Goal: Check status: Check status

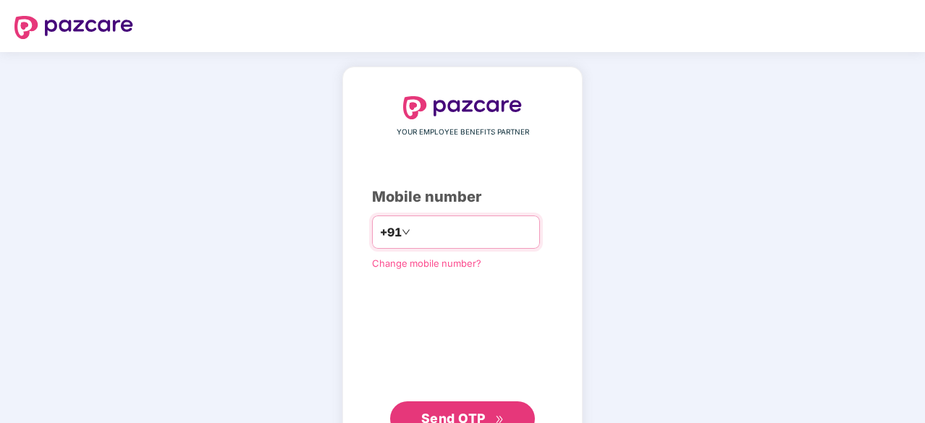
scroll to position [55, 0]
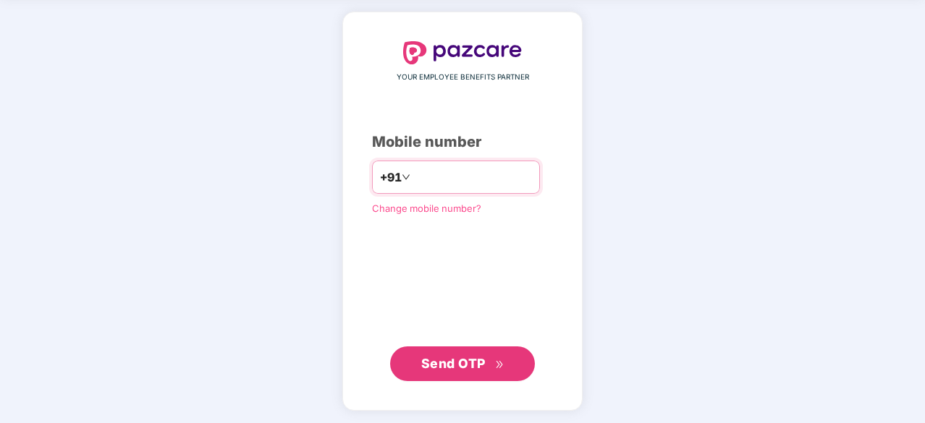
type input "**********"
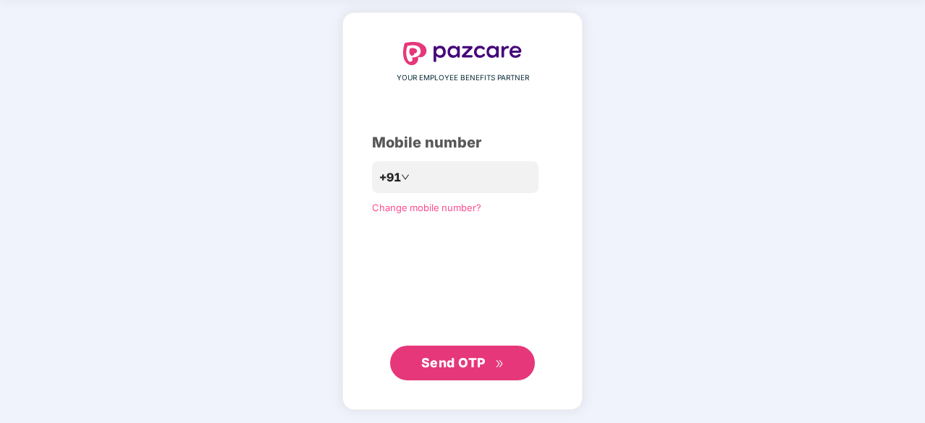
click at [448, 355] on span "Send OTP" at bounding box center [453, 362] width 64 height 15
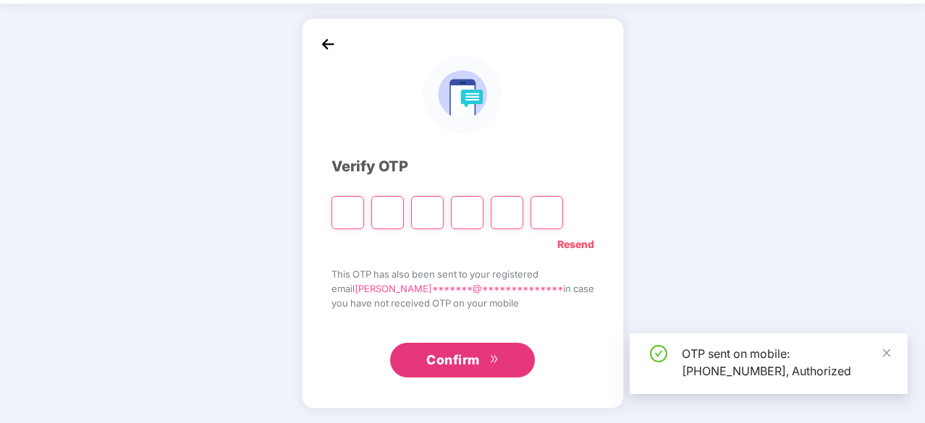
scroll to position [48, 0]
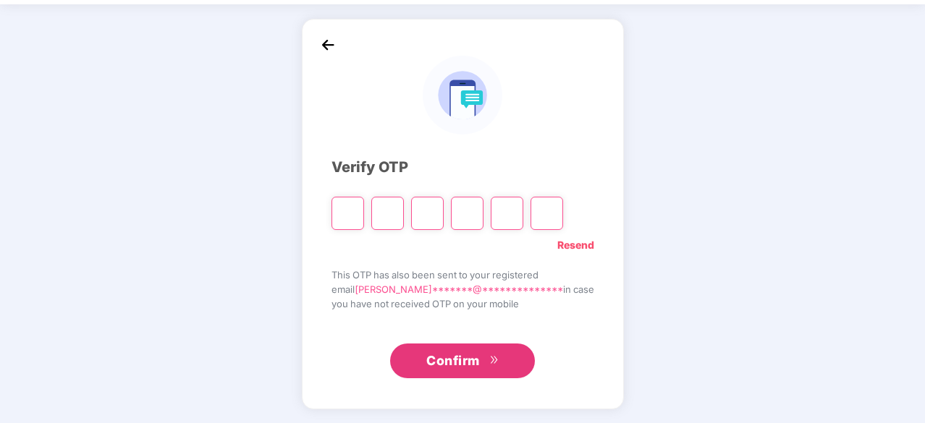
type input "*"
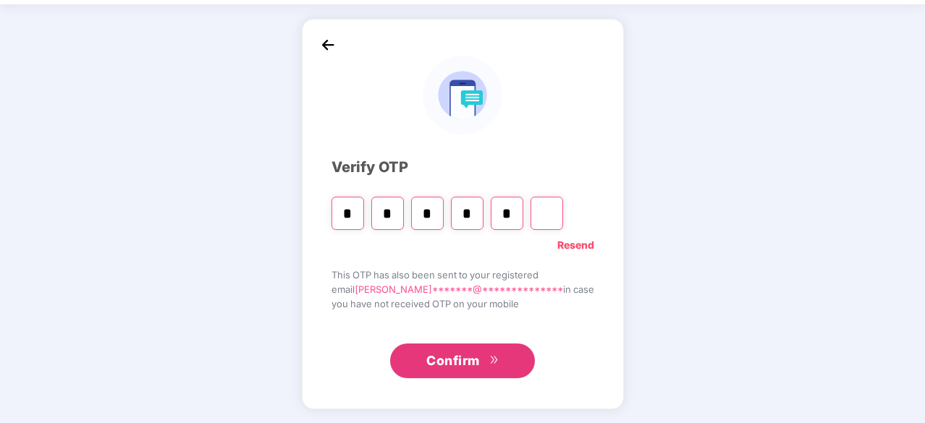
type input "*"
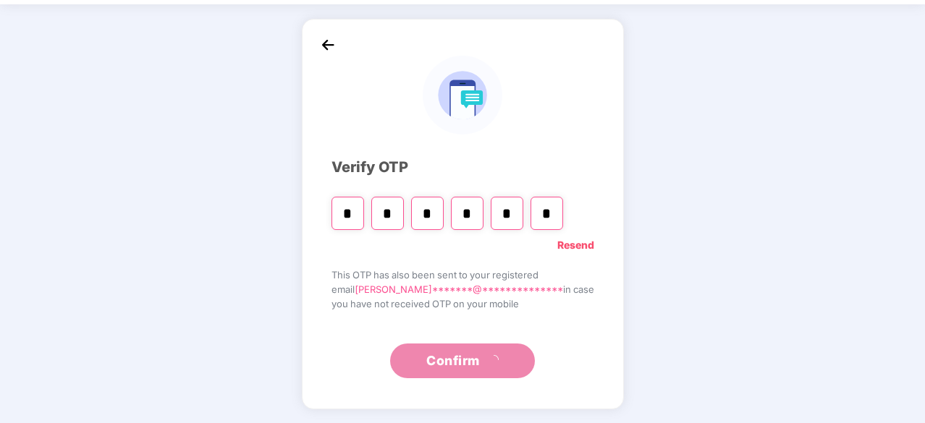
scroll to position [0, 0]
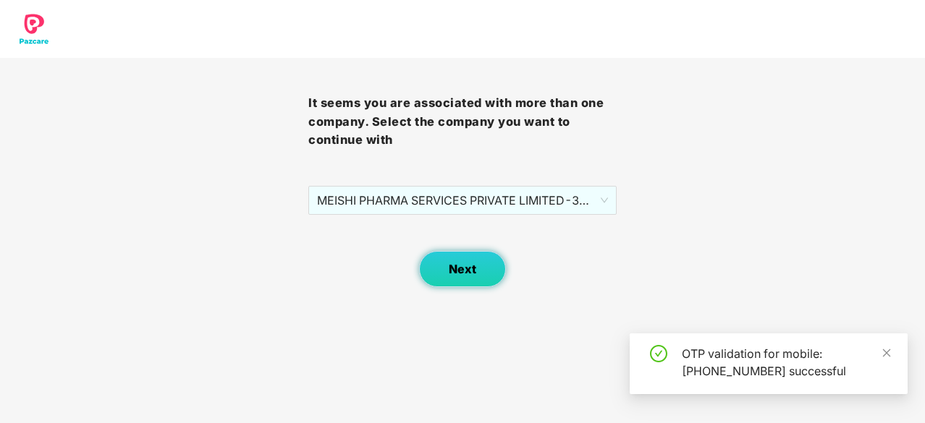
click at [467, 271] on span "Next" at bounding box center [463, 270] width 28 height 14
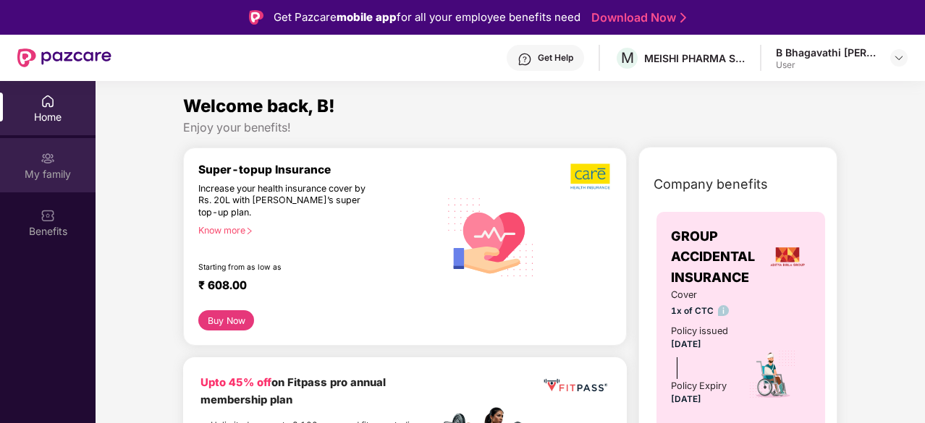
click at [62, 170] on div "My family" at bounding box center [48, 174] width 96 height 14
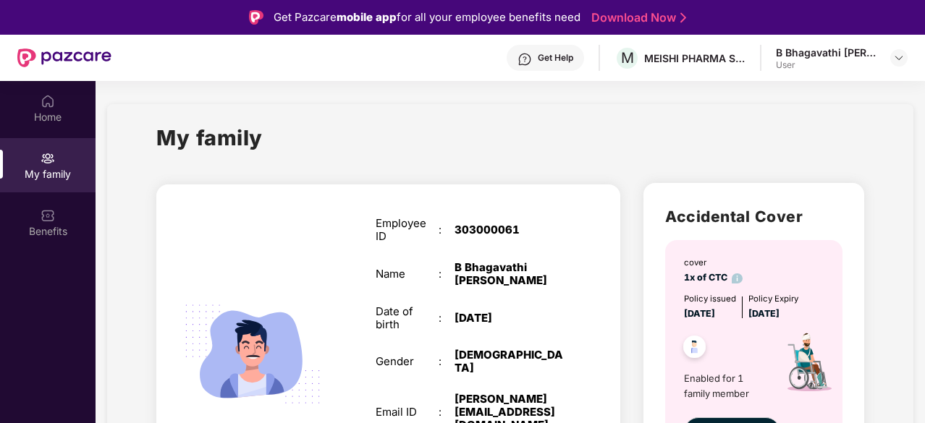
scroll to position [81, 0]
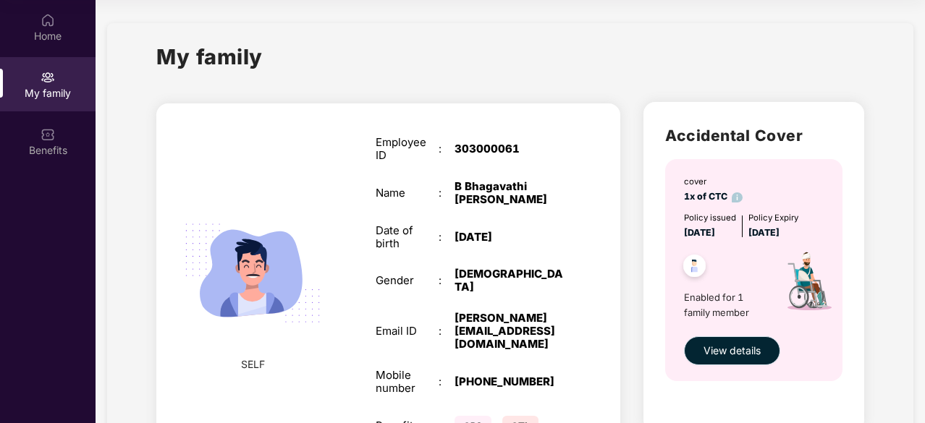
click at [728, 353] on span "View details" at bounding box center [732, 351] width 57 height 16
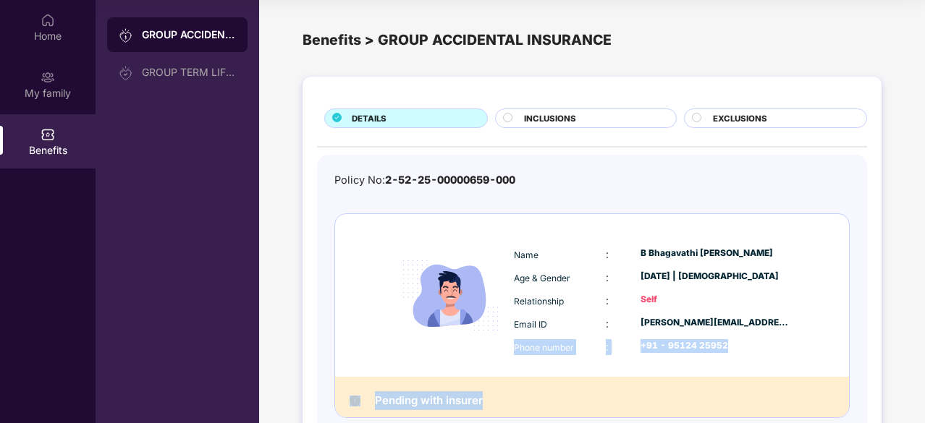
drag, startPoint x: 923, startPoint y: 321, endPoint x: 926, endPoint y: 403, distance: 82.6
click at [924, 342] on html "Get Pazcare mobile app for all your employee benefits need Download Now Get Hel…" at bounding box center [462, 130] width 925 height 423
click at [900, 358] on div "DETAILS INCLUSIONS EXCLUSIONS Policy No: 2-52-25-00000659-000 Name : [PERSON_NA…" at bounding box center [592, 288] width 666 height 439
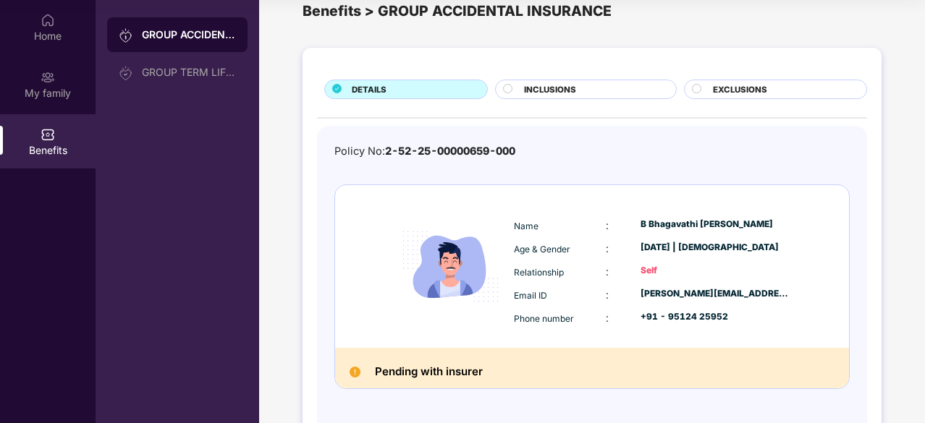
scroll to position [83, 0]
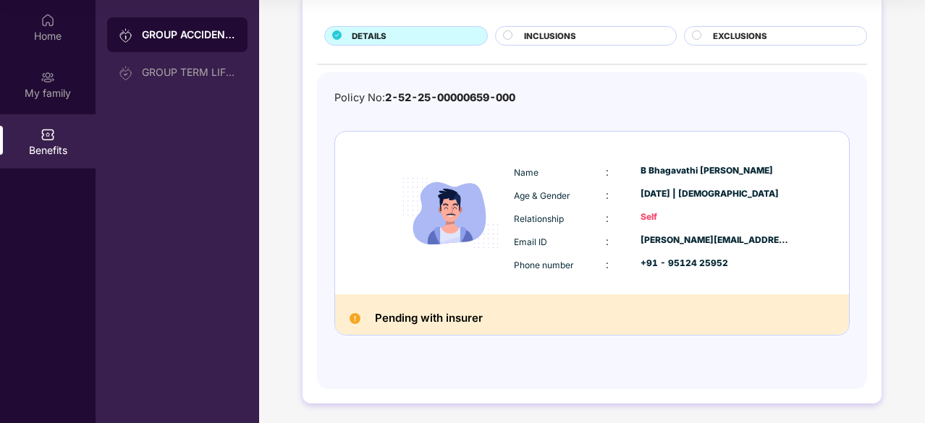
click at [555, 35] on span "INCLUSIONS" at bounding box center [550, 36] width 52 height 13
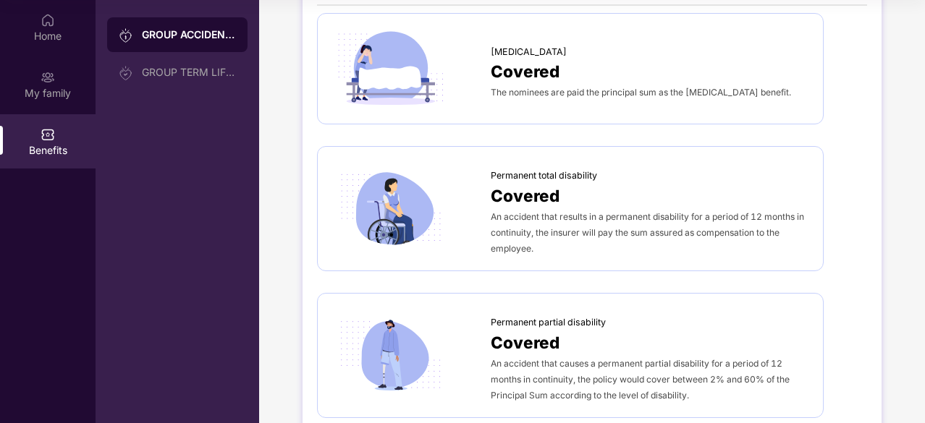
click at [764, 323] on div "Permanent partial disability Covered An accident that causes a permanent partia…" at bounding box center [570, 355] width 507 height 125
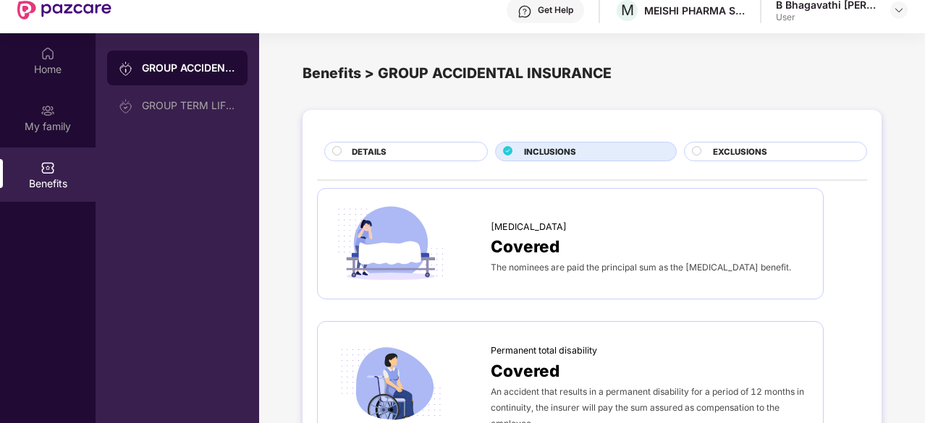
scroll to position [0, 0]
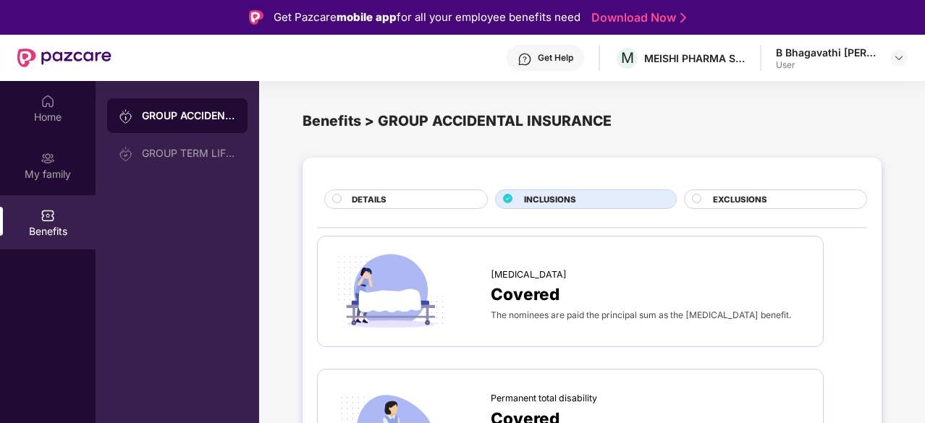
click at [756, 195] on span "EXCLUSIONS" at bounding box center [740, 199] width 54 height 13
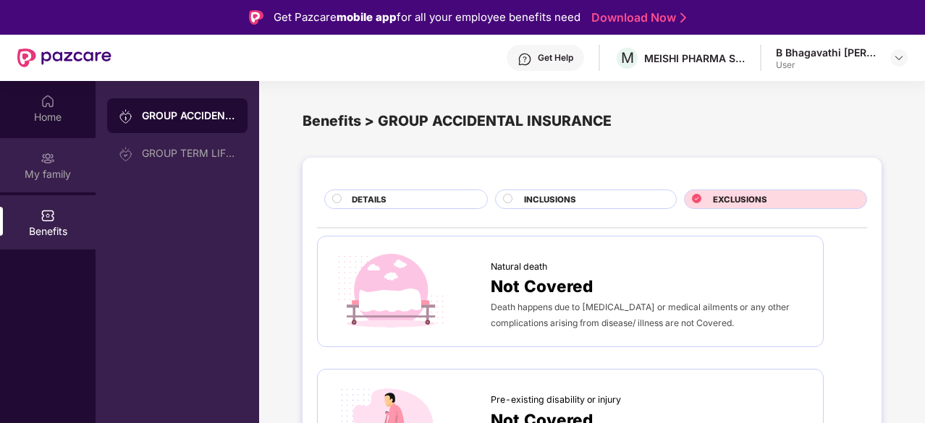
click at [51, 174] on div "My family" at bounding box center [48, 174] width 96 height 14
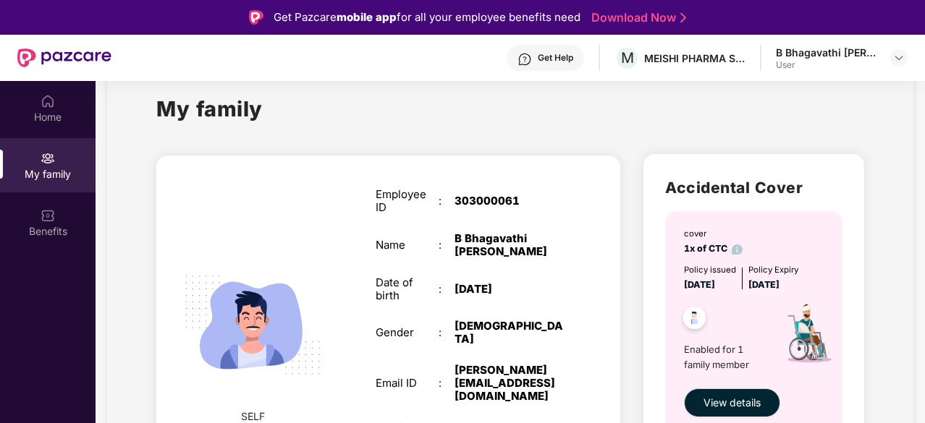
scroll to position [116, 0]
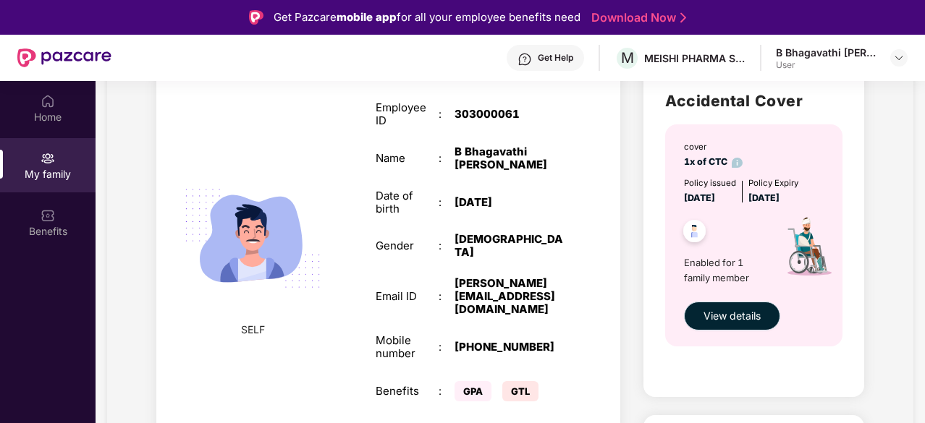
click at [724, 319] on span "View details" at bounding box center [732, 316] width 57 height 16
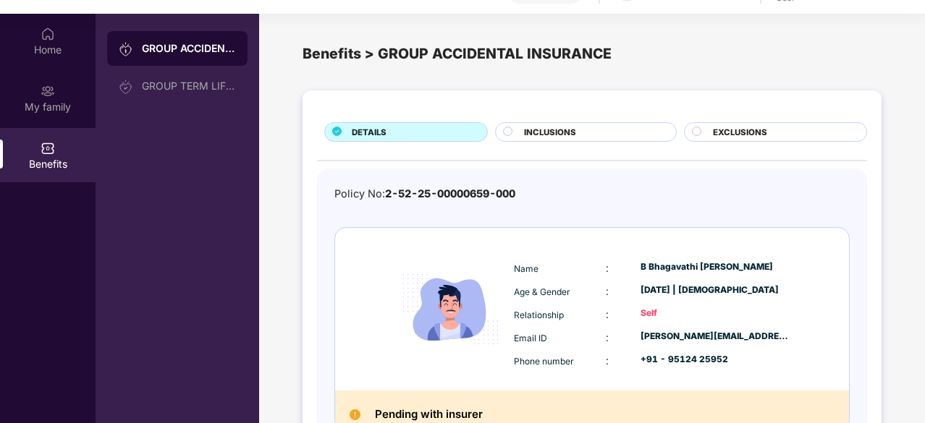
scroll to position [81, 0]
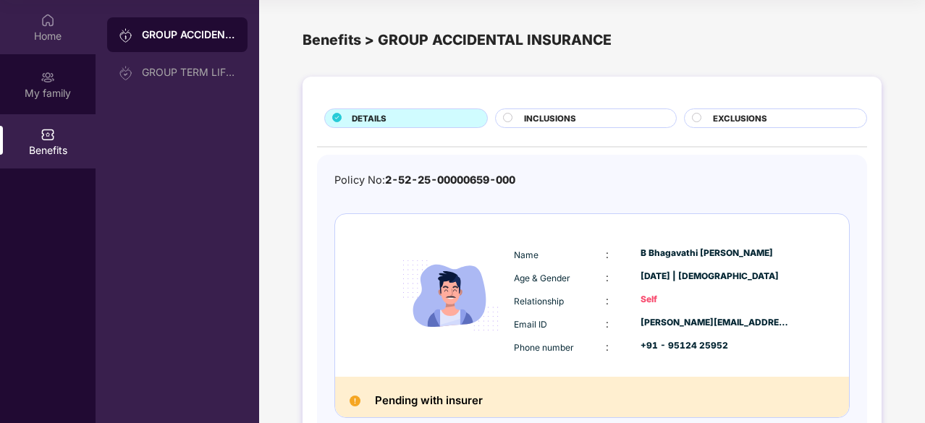
click at [54, 43] on div "Home" at bounding box center [48, 36] width 96 height 14
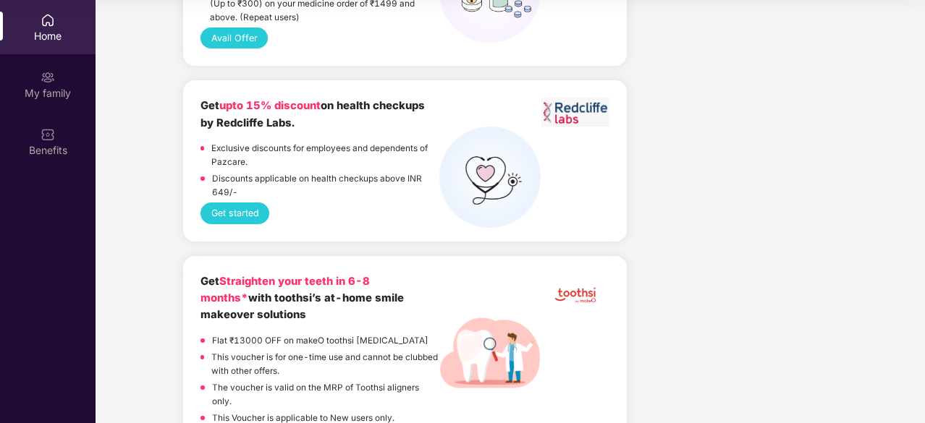
scroll to position [0, 0]
